Goal: Entertainment & Leisure: Consume media (video, audio)

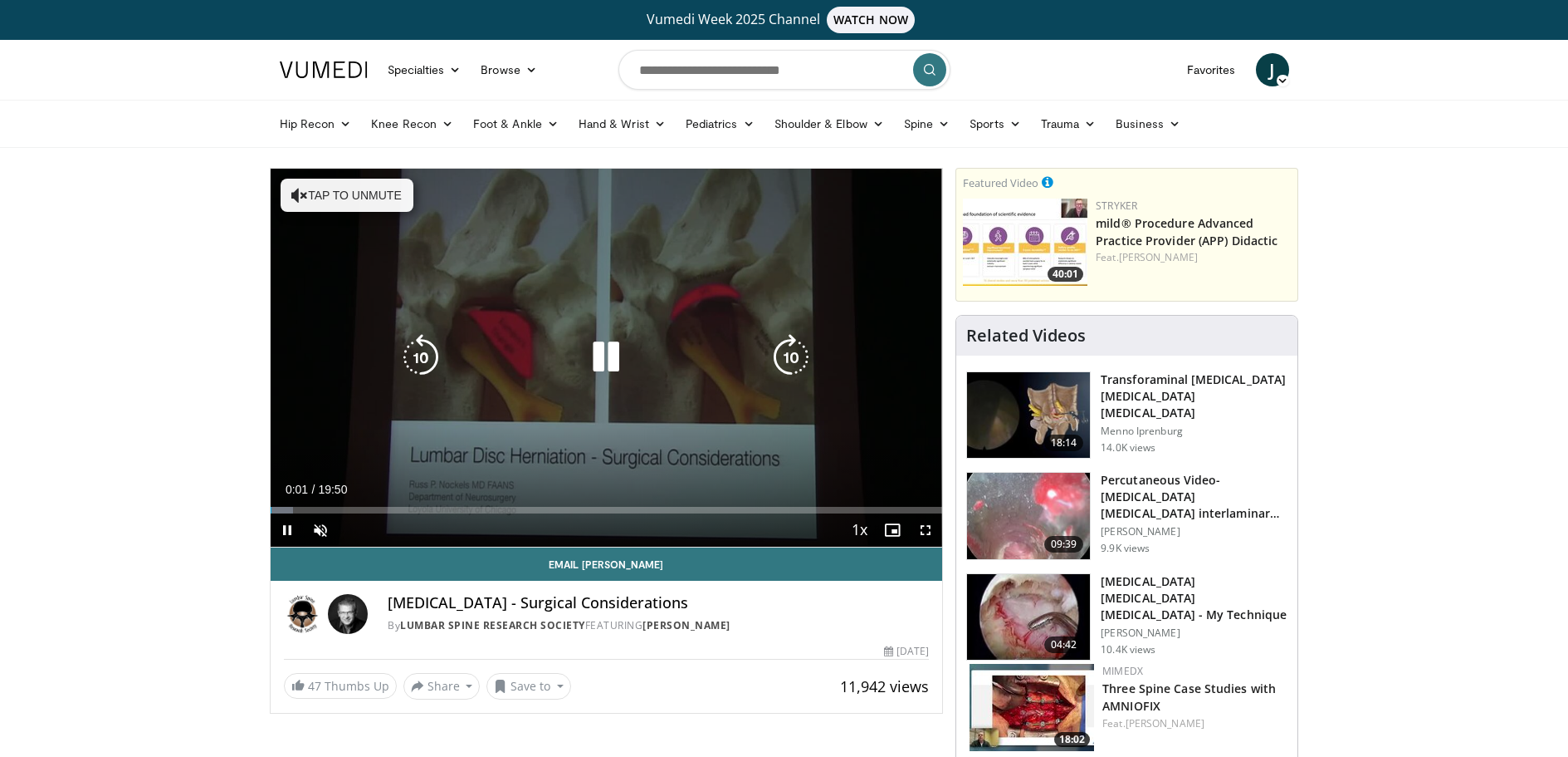
click at [612, 354] on icon "Video Player" at bounding box center [606, 356] width 46 height 46
click at [328, 196] on button "Tap to unmute" at bounding box center [347, 196] width 133 height 33
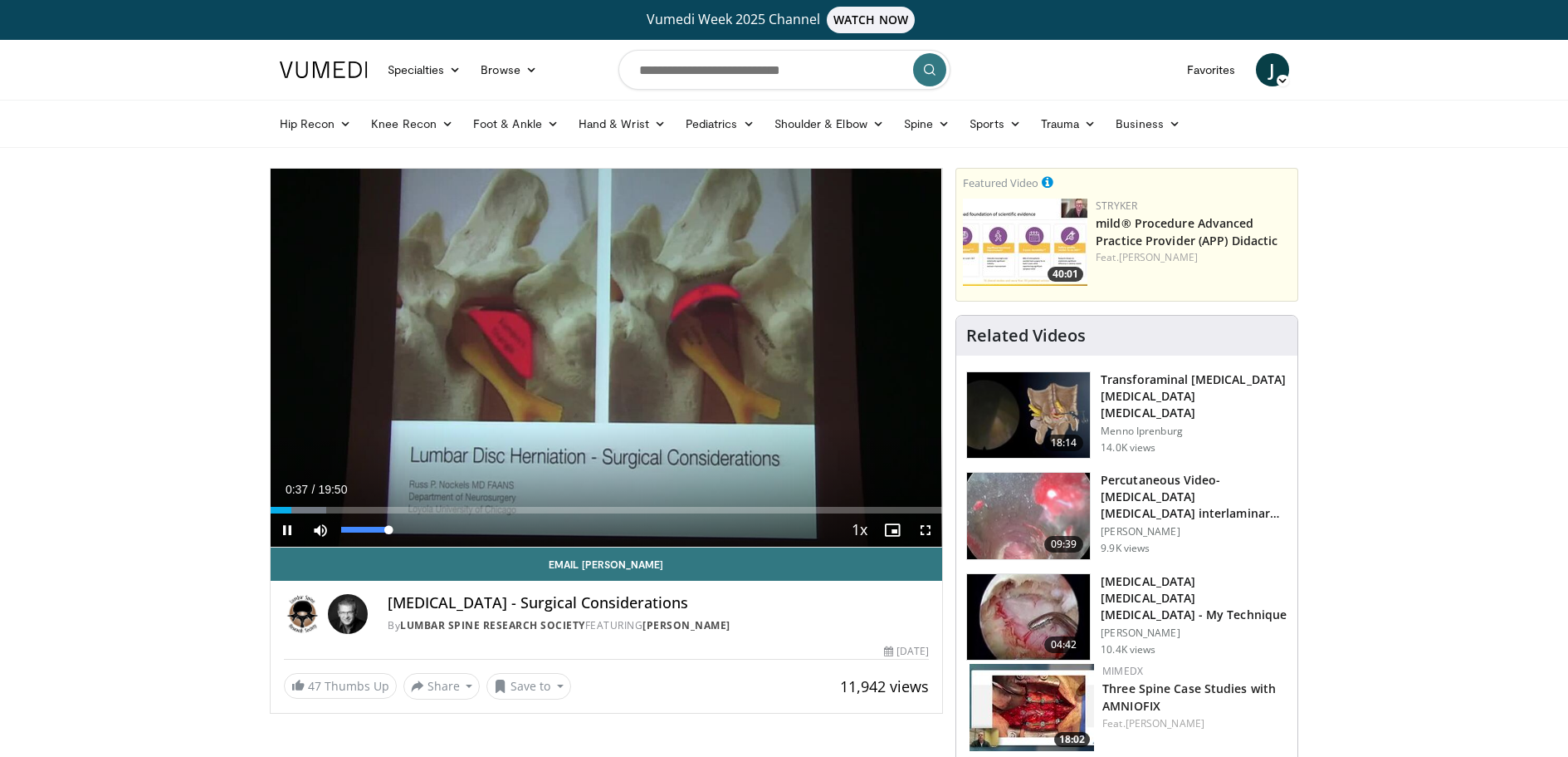
drag, startPoint x: 387, startPoint y: 530, endPoint x: 422, endPoint y: 535, distance: 35.4
click at [422, 535] on div "Current Time 0:37 / Duration 19:50 Pause Skip Backward Skip Forward Mute 100% L…" at bounding box center [606, 530] width 672 height 33
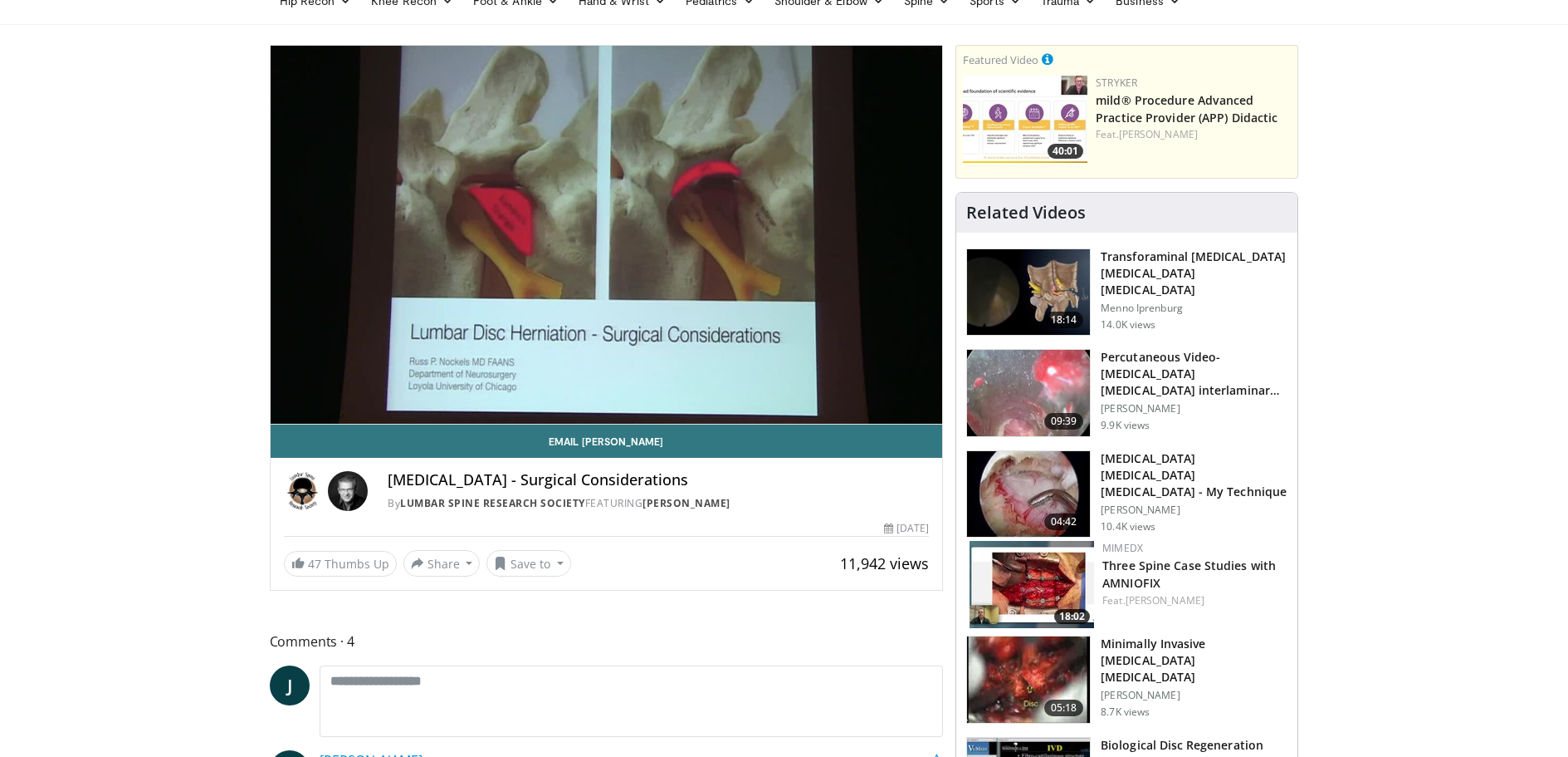
scroll to position [83, 0]
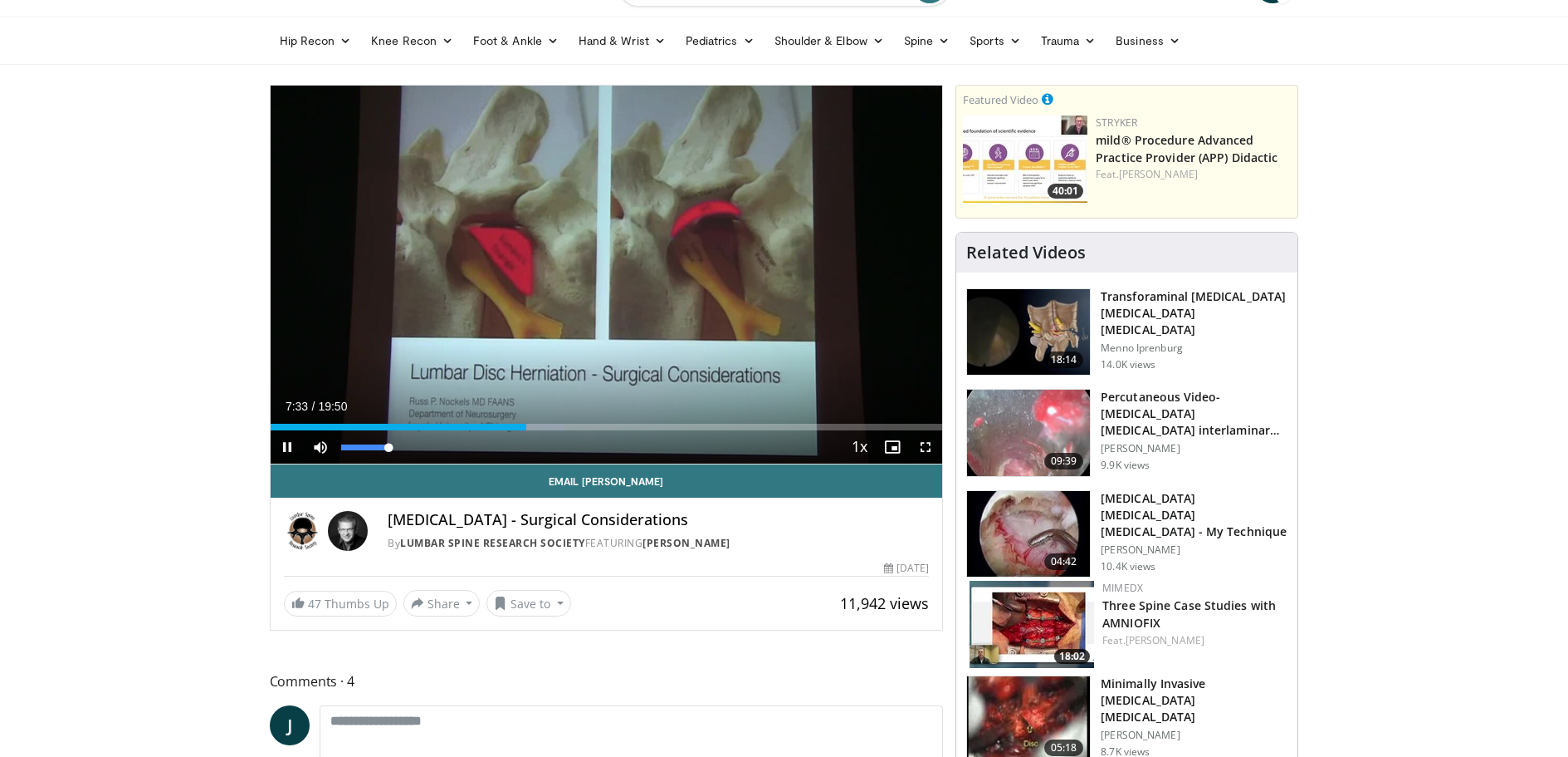
drag, startPoint x: 387, startPoint y: 443, endPoint x: 398, endPoint y: 459, distance: 19.4
click at [398, 459] on div "Mute 100%" at bounding box center [361, 447] width 116 height 33
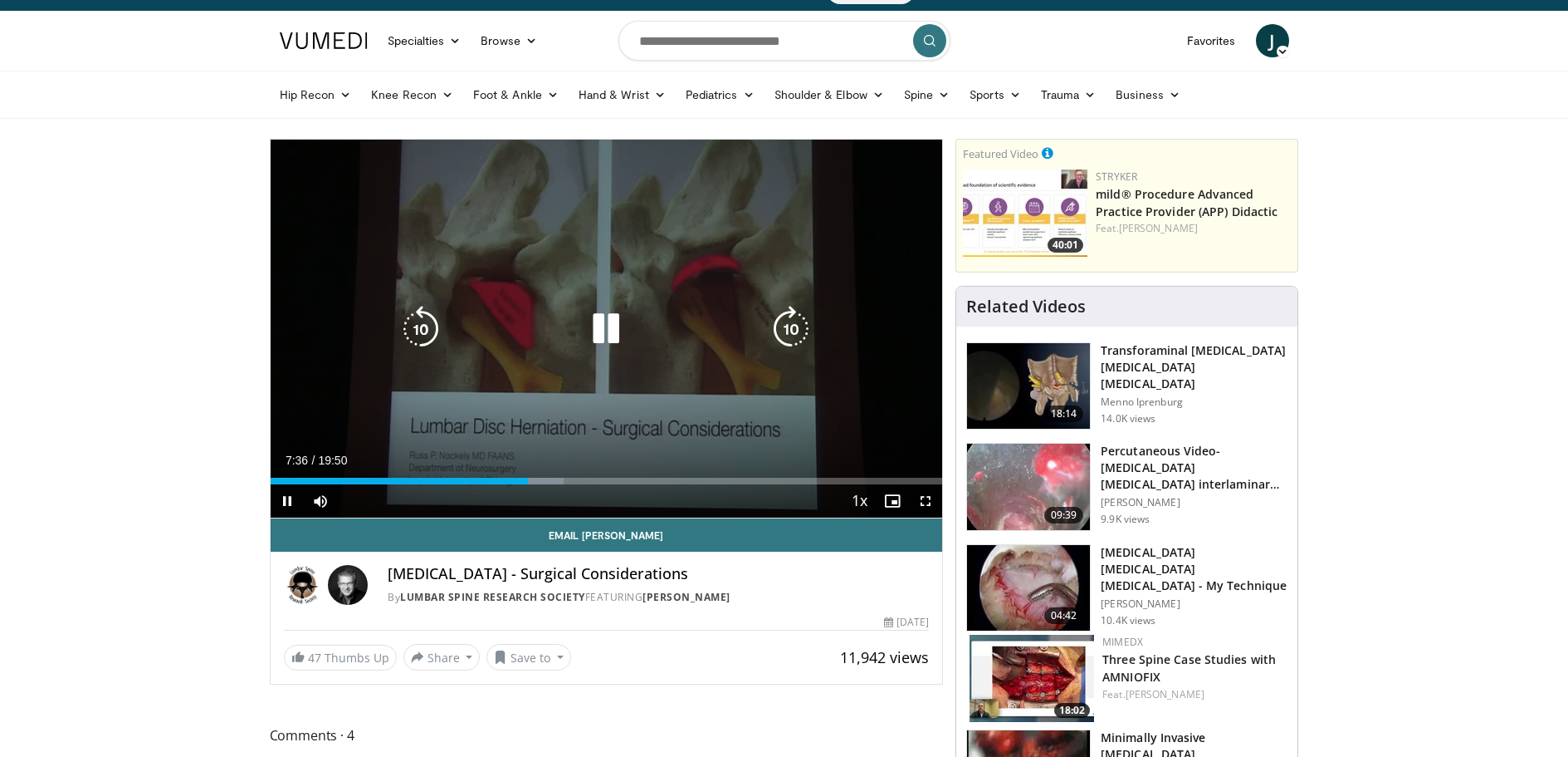
scroll to position [0, 0]
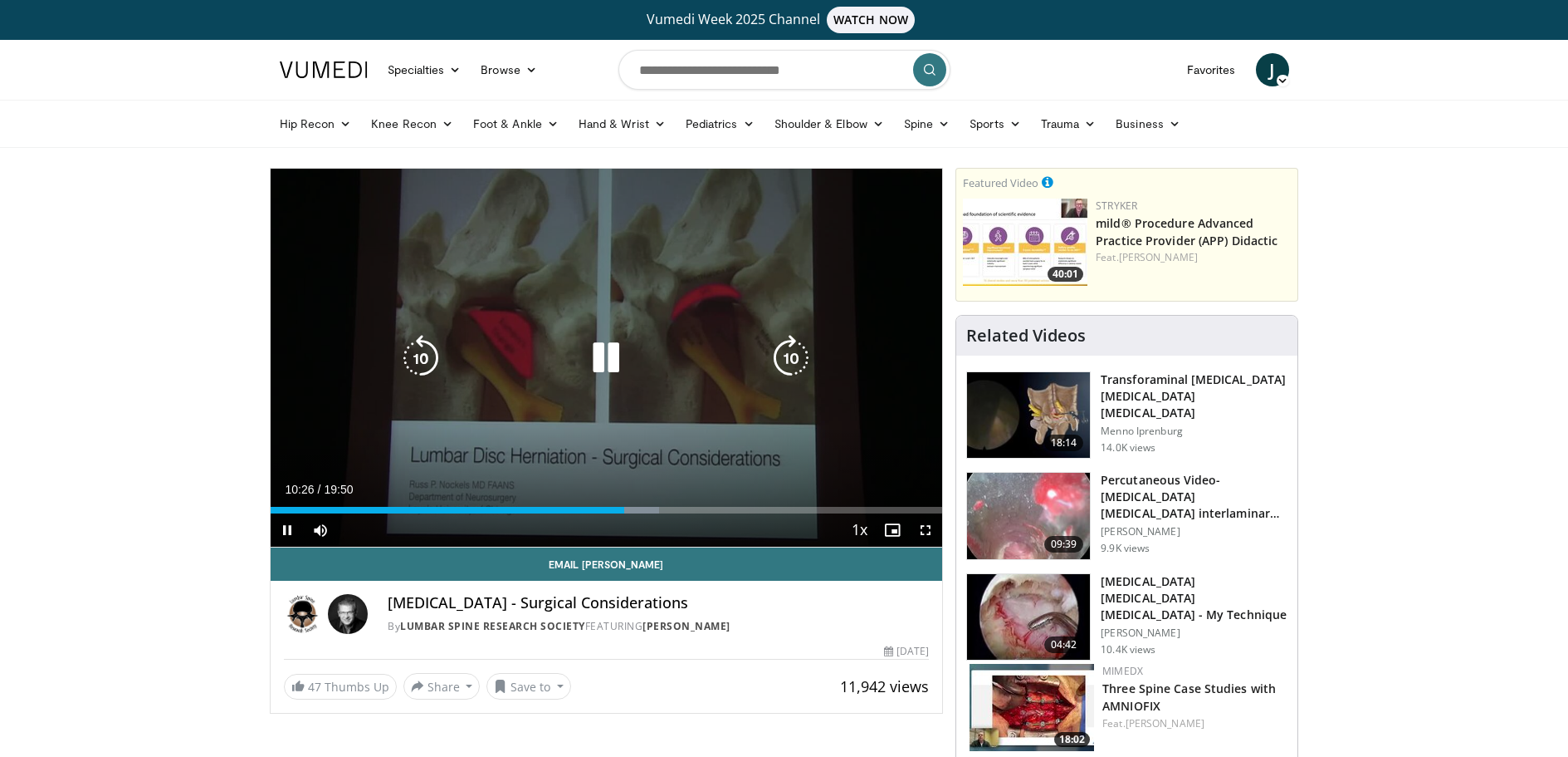
click at [757, 224] on div "10 seconds Tap to unmute" at bounding box center [606, 357] width 672 height 378
click at [572, 376] on div "10 seconds Tap to unmute" at bounding box center [606, 357] width 672 height 378
click at [453, 358] on div "Video Player" at bounding box center [606, 358] width 403 height 33
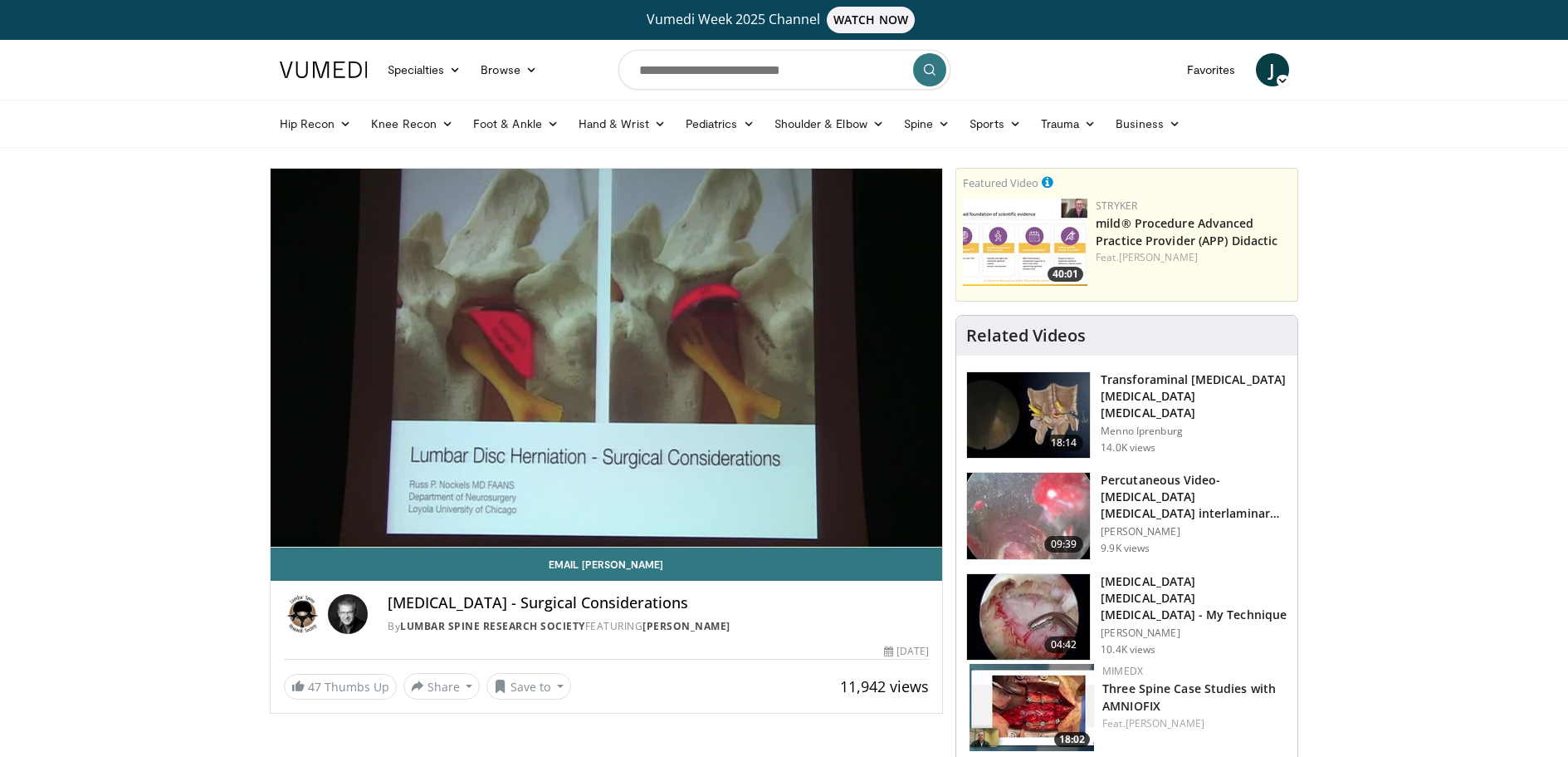
click at [453, 358] on div "10 seconds Tap to unmute" at bounding box center [606, 357] width 672 height 378
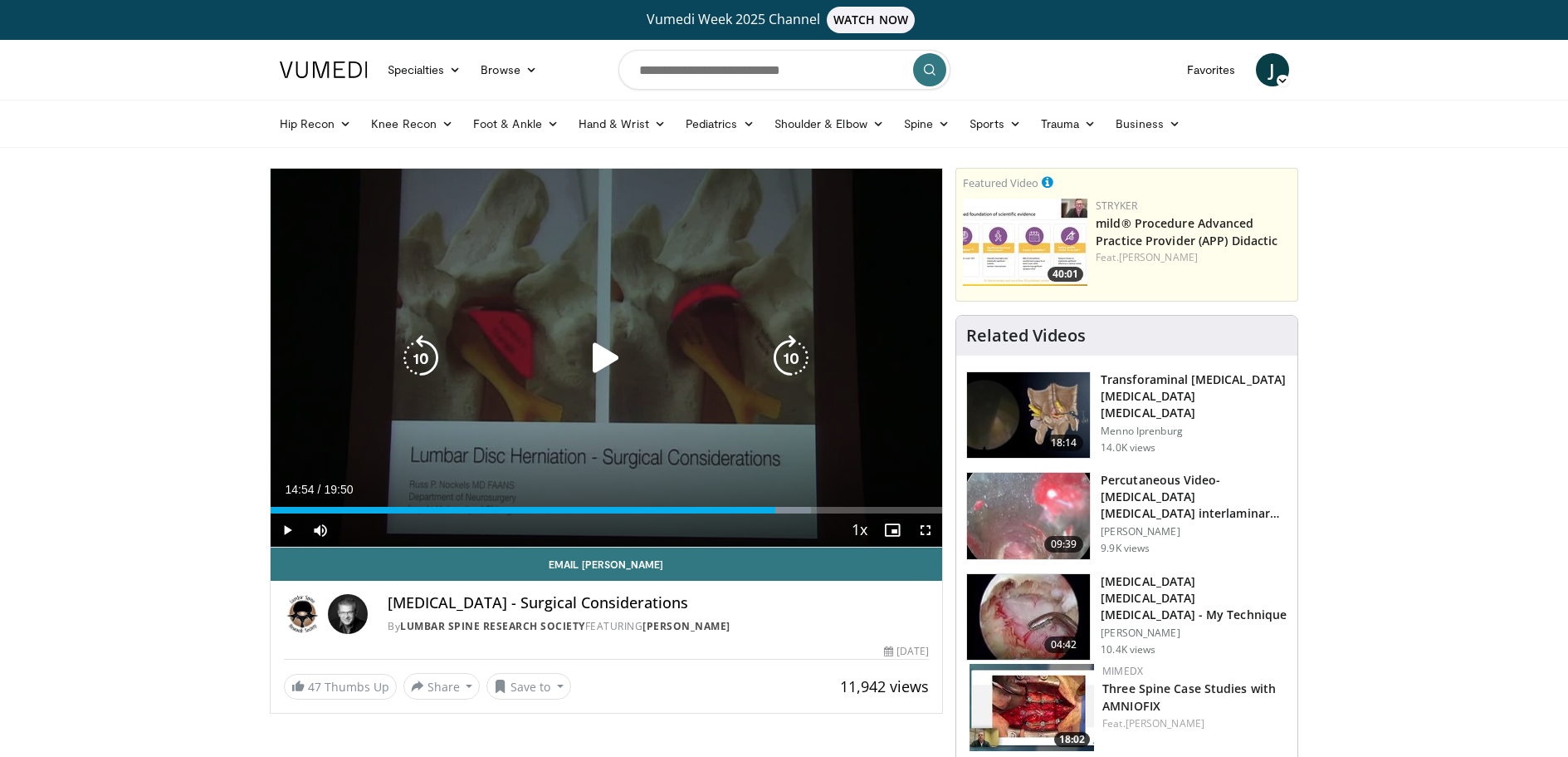
click at [597, 354] on icon "Video Player" at bounding box center [606, 357] width 46 height 46
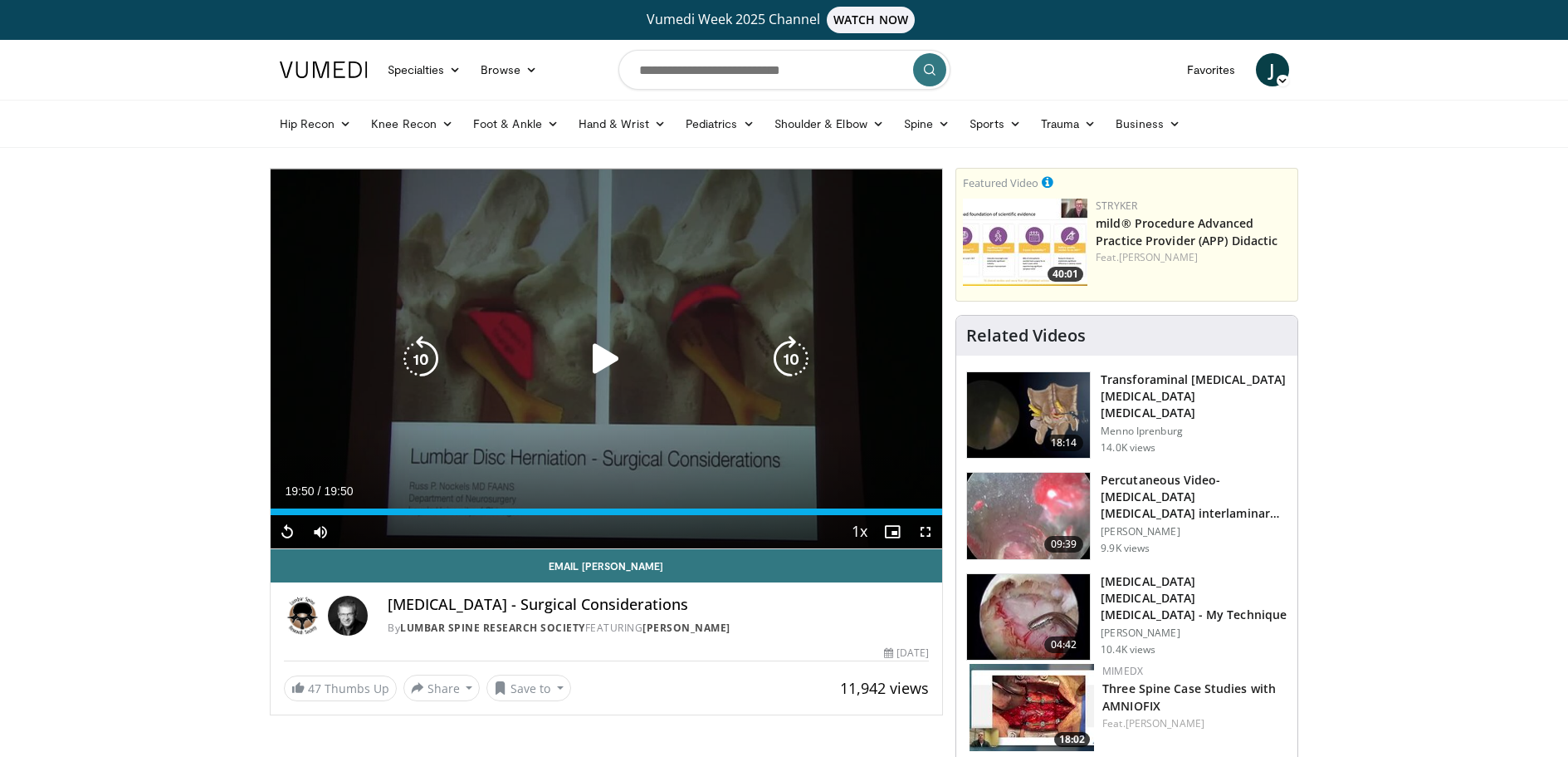
click at [641, 294] on div "10 seconds Tap to unmute" at bounding box center [606, 358] width 672 height 380
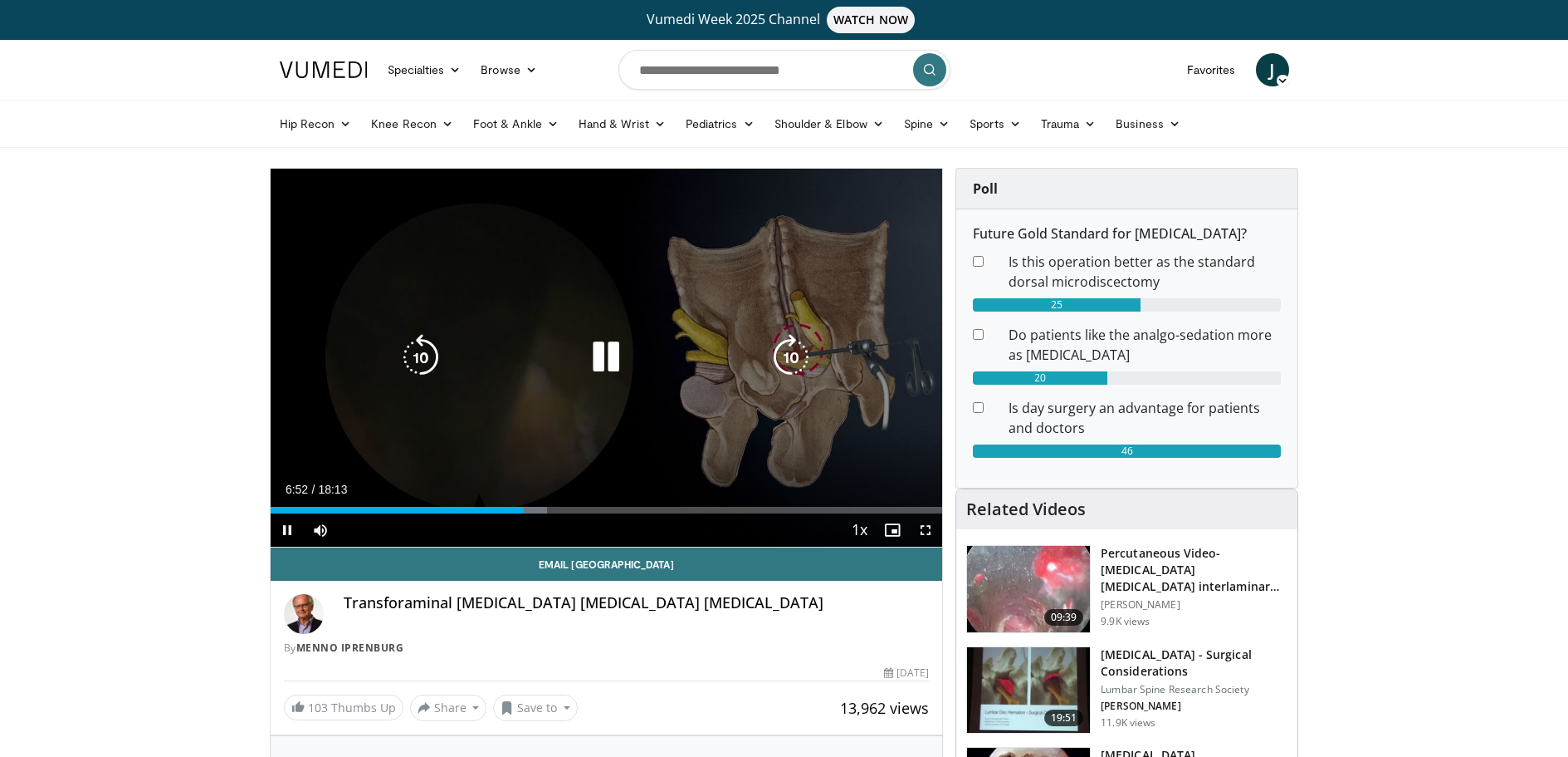
click at [661, 315] on div "10 seconds Tap to unmute" at bounding box center [606, 357] width 672 height 378
